Goal: Check status: Check status

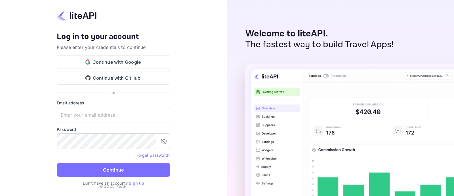
type input "zen.abddin@tbo.com"
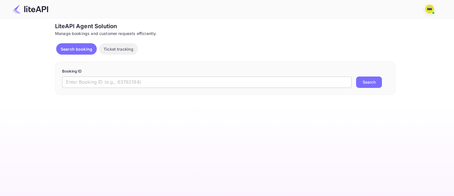
click at [167, 84] on input "text" at bounding box center [206, 81] width 289 height 11
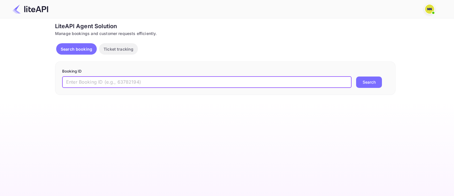
paste input "7528721"
type input "7528721"
click at [363, 81] on button "Search" at bounding box center [369, 81] width 26 height 11
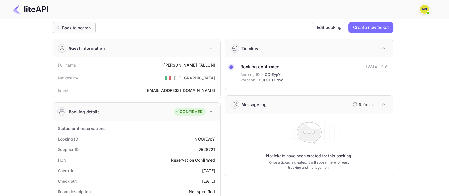
click at [58, 25] on icon at bounding box center [58, 28] width 6 height 6
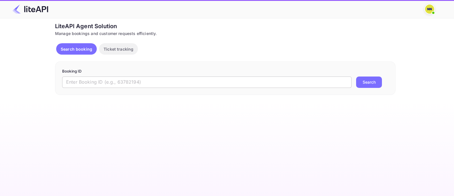
click at [113, 76] on form "Booking ID ​ Search" at bounding box center [225, 77] width 326 height 19
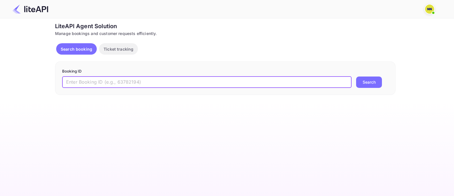
drag, startPoint x: 116, startPoint y: 80, endPoint x: 141, endPoint y: 87, distance: 25.3
click at [117, 81] on input "text" at bounding box center [206, 81] width 289 height 11
paste input "8112704"
type input "8112704"
click at [366, 79] on button "Search" at bounding box center [369, 81] width 26 height 11
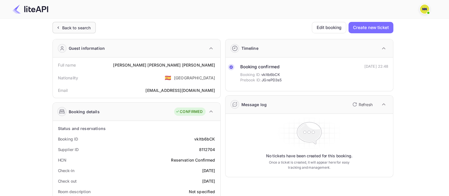
click at [64, 26] on div "Back to search" at bounding box center [76, 28] width 29 height 6
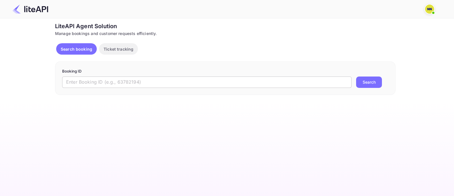
click at [156, 85] on input "text" at bounding box center [206, 81] width 289 height 11
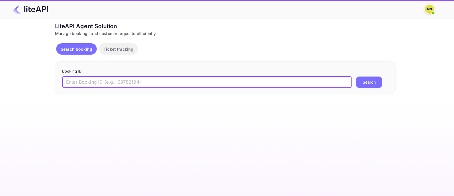
paste input "7147007"
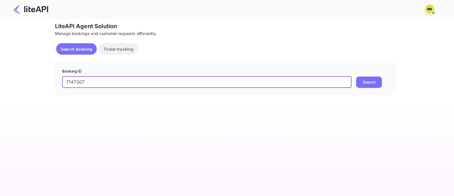
type input "7147007"
click at [370, 86] on button "Search" at bounding box center [369, 81] width 26 height 11
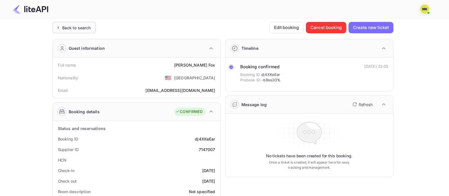
click at [68, 29] on div "Back to search" at bounding box center [76, 28] width 29 height 6
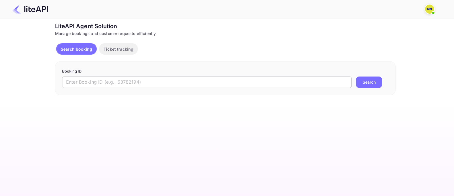
drag, startPoint x: 77, startPoint y: 79, endPoint x: 80, endPoint y: 80, distance: 2.9
click at [79, 79] on input "text" at bounding box center [206, 81] width 289 height 11
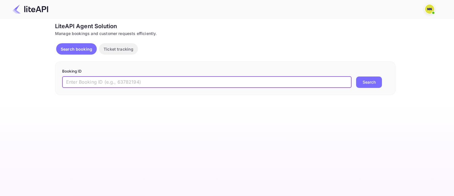
paste input "8182494"
type input "8182494"
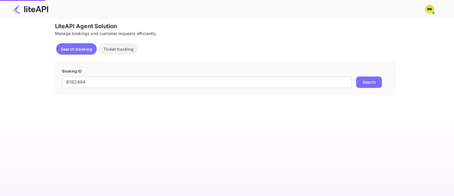
click at [367, 80] on button "Search" at bounding box center [369, 81] width 26 height 11
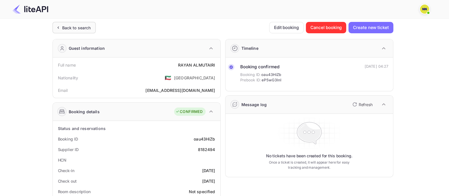
click at [65, 24] on div "Back to search" at bounding box center [73, 27] width 43 height 11
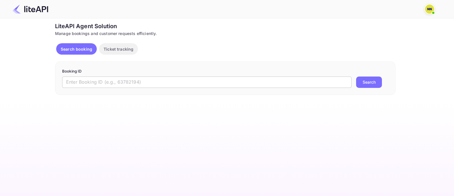
click at [86, 78] on form "Booking ID ​ Search" at bounding box center [225, 77] width 326 height 19
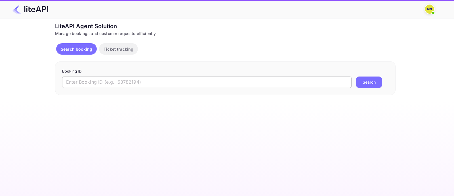
drag, startPoint x: 87, startPoint y: 80, endPoint x: 105, endPoint y: 85, distance: 18.0
click at [88, 80] on input "text" at bounding box center [206, 81] width 289 height 11
paste input "7529033"
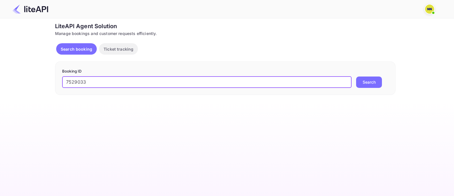
type input "7529033"
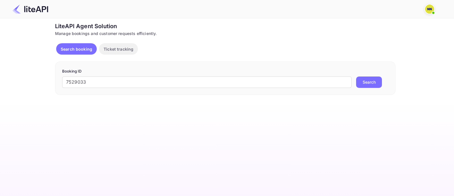
click at [360, 81] on button "Search" at bounding box center [369, 81] width 26 height 11
